Goal: Task Accomplishment & Management: Use online tool/utility

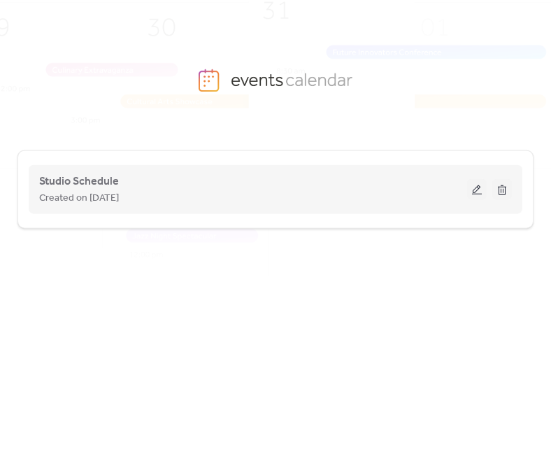
click at [479, 193] on button at bounding box center [477, 189] width 20 height 21
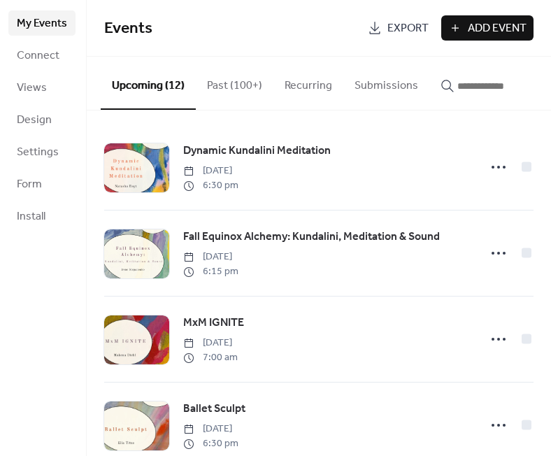
click at [476, 94] on input "button" at bounding box center [499, 86] width 84 height 17
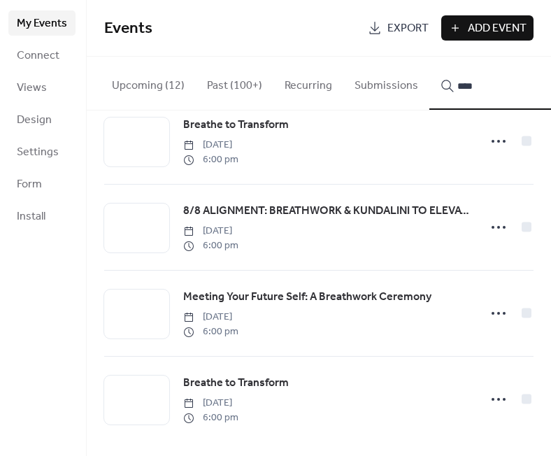
scroll to position [1151, 0]
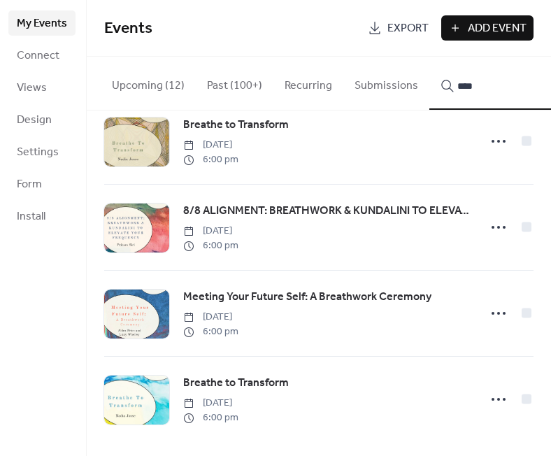
type input "****"
click at [492, 400] on circle at bounding box center [493, 399] width 3 height 3
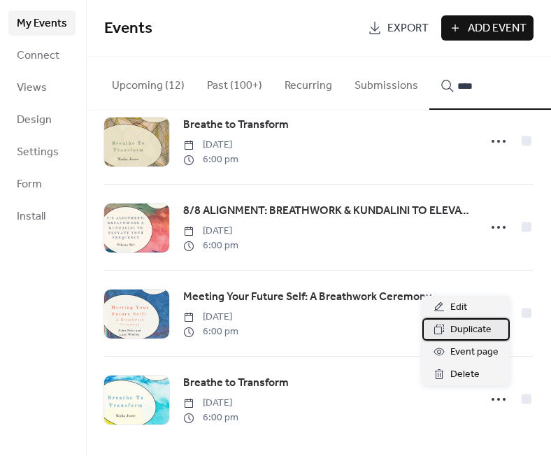
click at [479, 336] on span "Duplicate" at bounding box center [470, 330] width 41 height 17
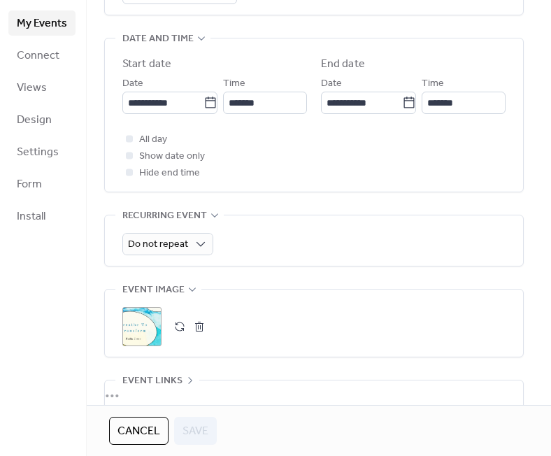
scroll to position [444, 0]
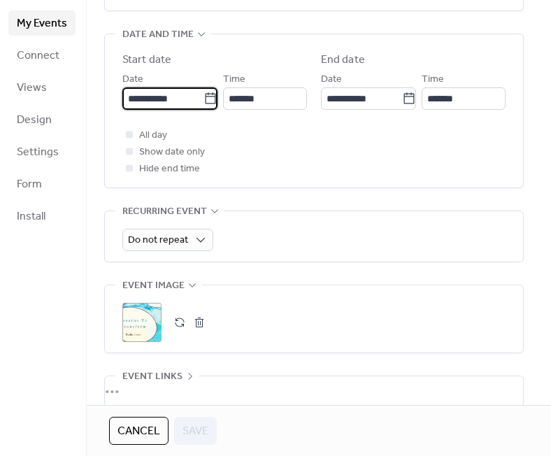
click at [158, 110] on input "**********" at bounding box center [162, 98] width 81 height 22
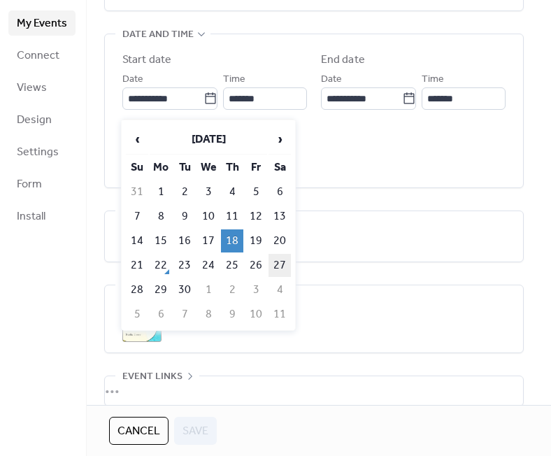
click at [273, 264] on td "27" at bounding box center [280, 265] width 22 height 23
type input "**********"
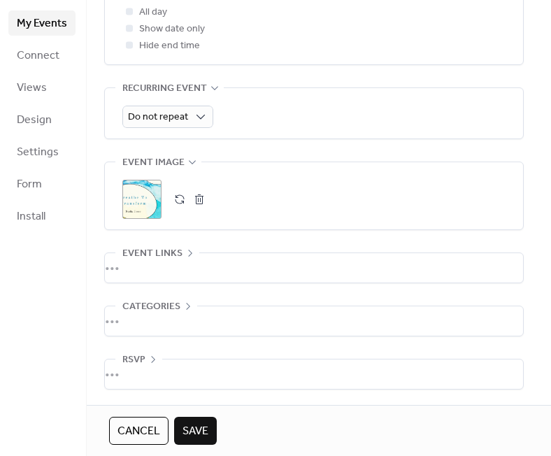
scroll to position [574, 0]
click at [193, 201] on button "button" at bounding box center [200, 200] width 20 height 20
click at [138, 206] on icon at bounding box center [142, 199] width 22 height 22
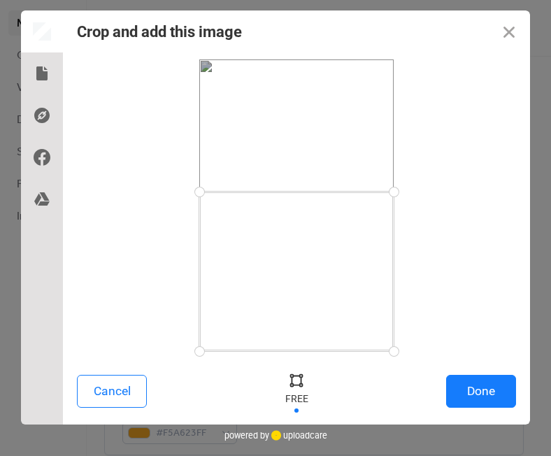
drag, startPoint x: 394, startPoint y: 58, endPoint x: 415, endPoint y: 192, distance: 135.2
click at [415, 192] on div at bounding box center [296, 205] width 439 height 292
drag, startPoint x: 391, startPoint y: 350, endPoint x: 404, endPoint y: 299, distance: 52.8
click at [404, 299] on div at bounding box center [394, 299] width 24 height 24
click at [474, 387] on button "Done" at bounding box center [481, 391] width 70 height 33
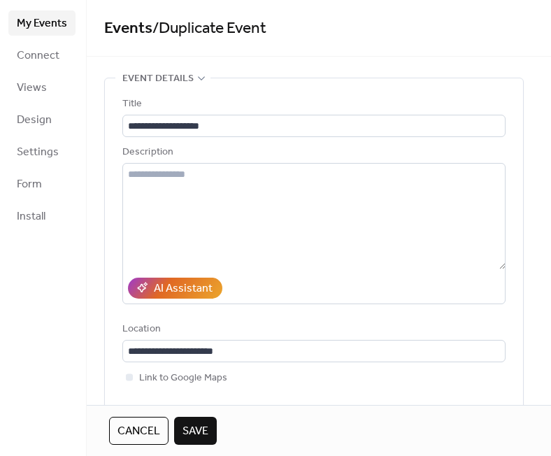
click at [137, 425] on span "Cancel" at bounding box center [139, 431] width 43 height 17
